Goal: Transaction & Acquisition: Purchase product/service

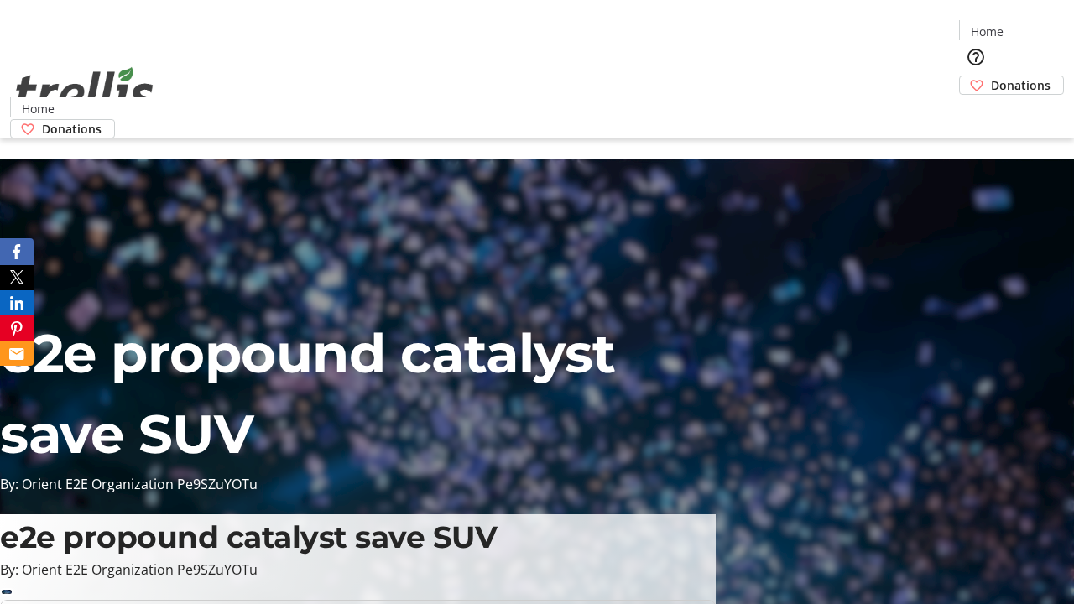
click at [1026, 25] on span "Sign Up" at bounding box center [1033, 23] width 49 height 20
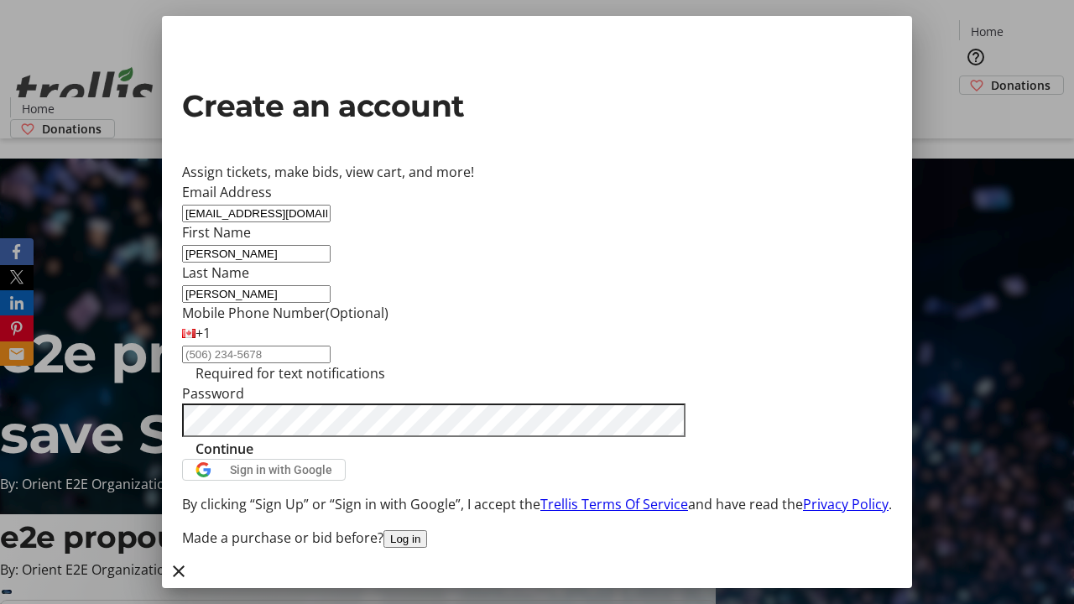
click at [253, 459] on span "Continue" at bounding box center [225, 449] width 58 height 20
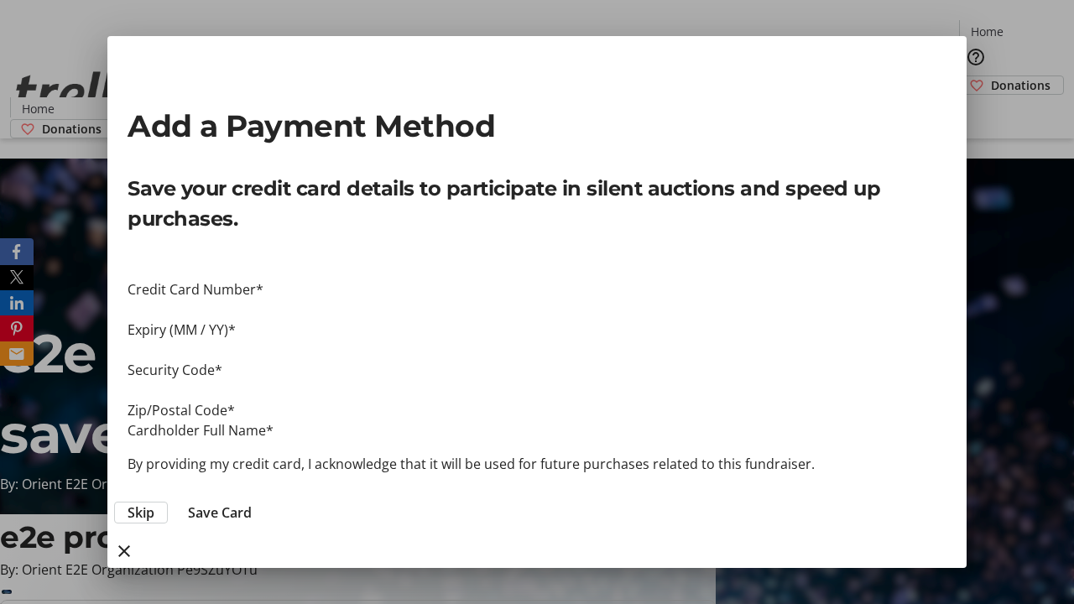
click at [154, 503] on span "Skip" at bounding box center [141, 513] width 27 height 20
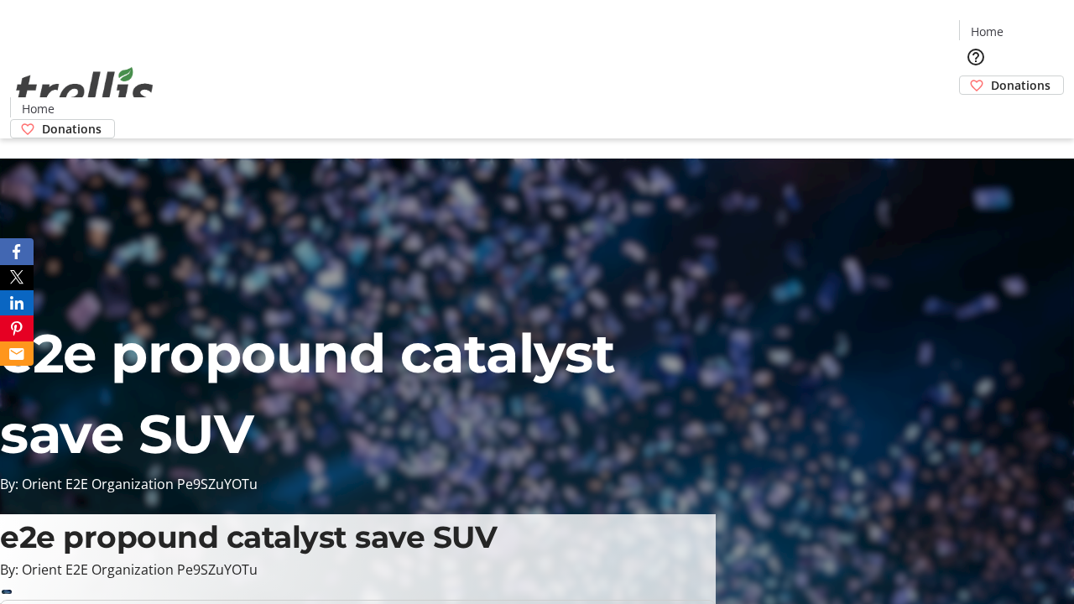
click at [991, 76] on span "Donations" at bounding box center [1021, 85] width 60 height 18
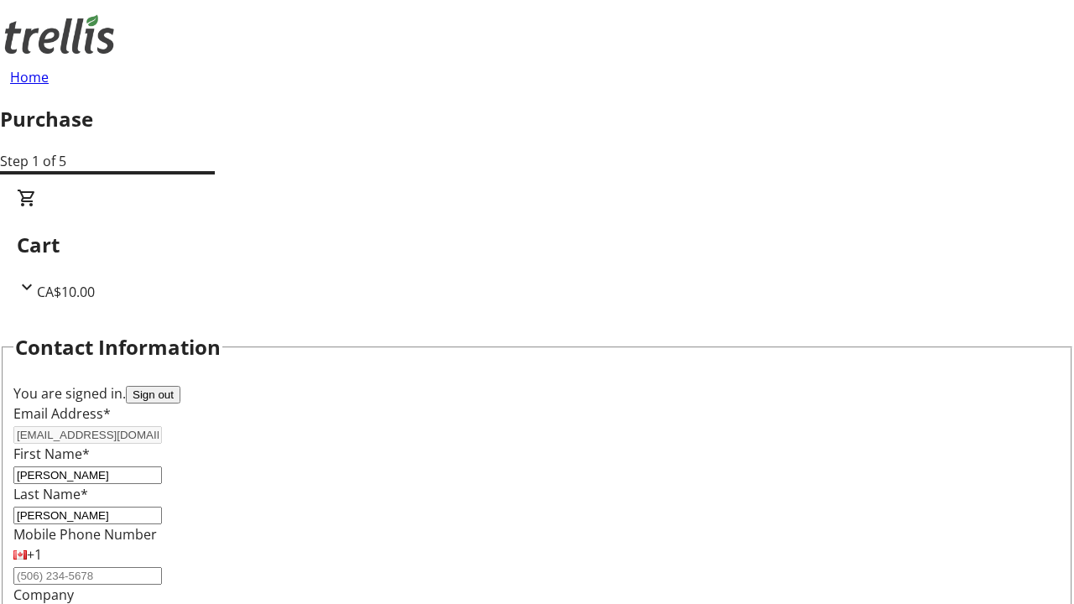
scroll to position [272, 0]
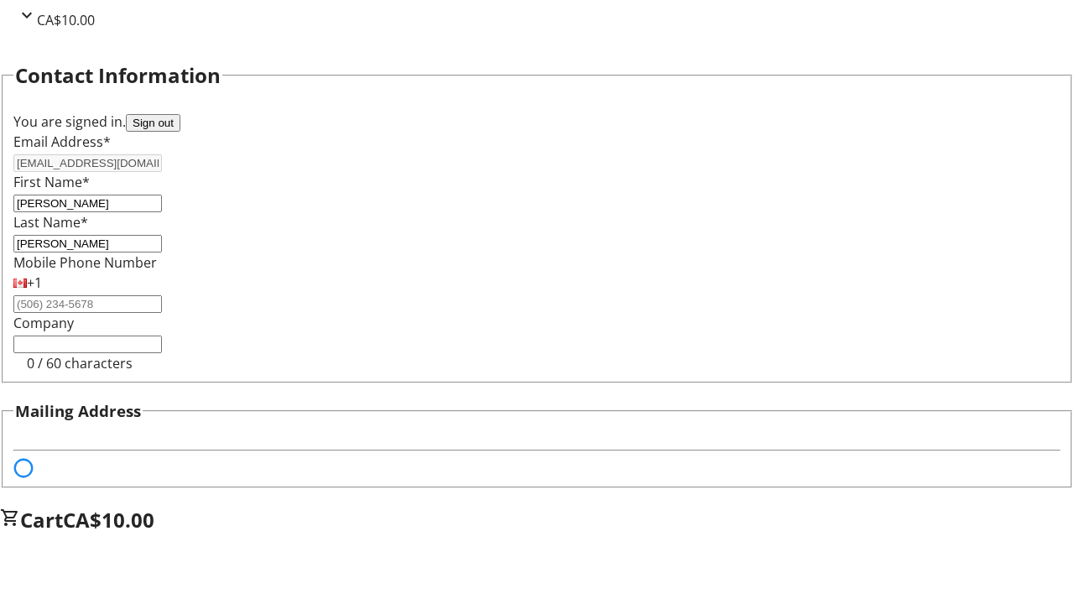
select select "BC"
select select "CA"
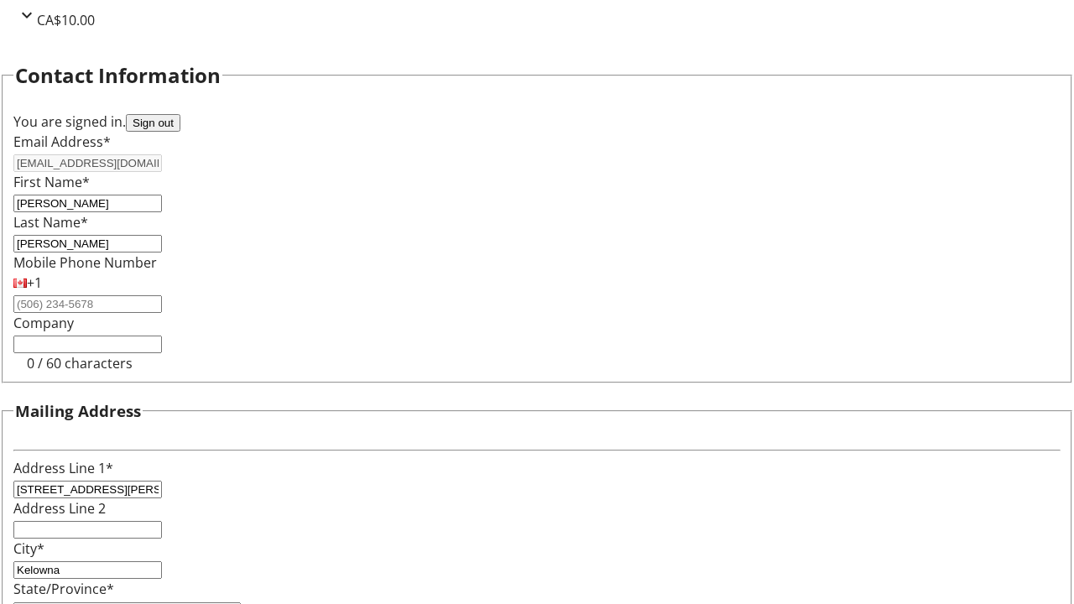
type input "V1Y 0C2"
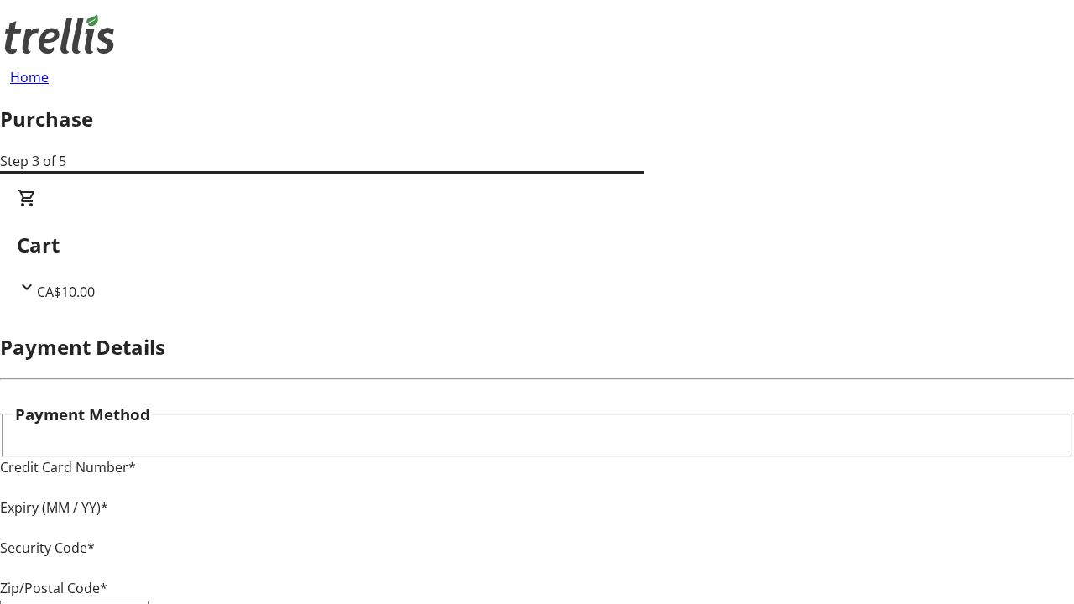
type input "V1Y 0C2"
